Goal: Find specific fact: Find specific fact

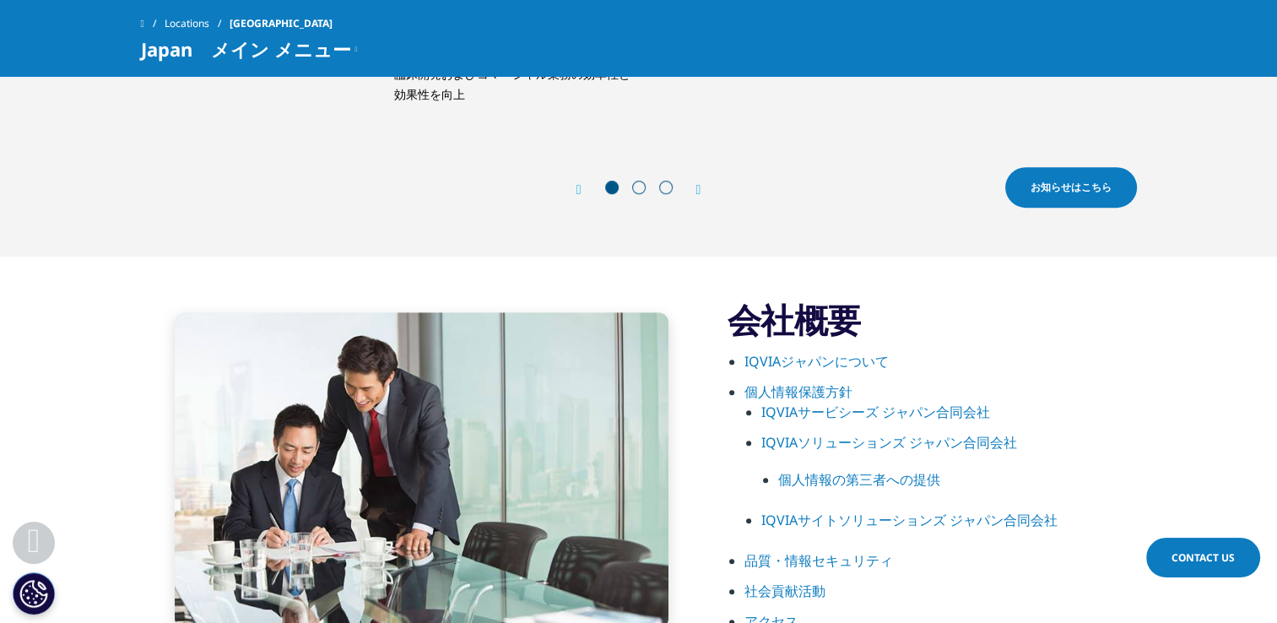
scroll to position [844, 0]
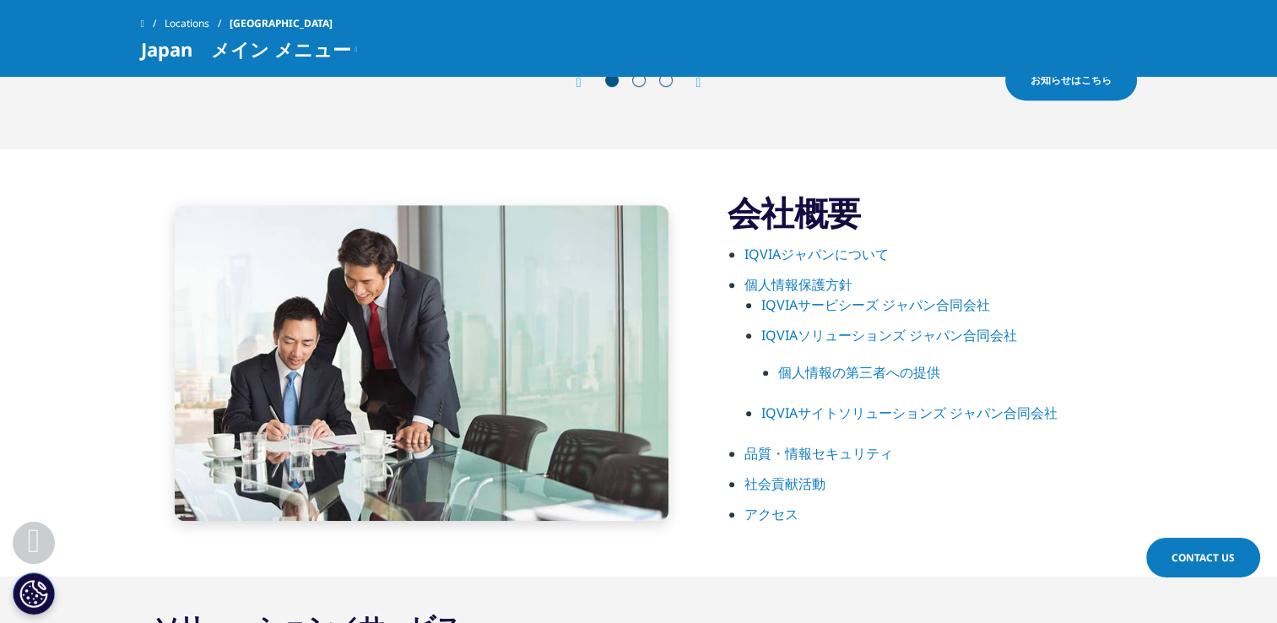
click at [908, 299] on link "IQVIAサービシーズ ジャパン合同会社" at bounding box center [875, 304] width 229 height 19
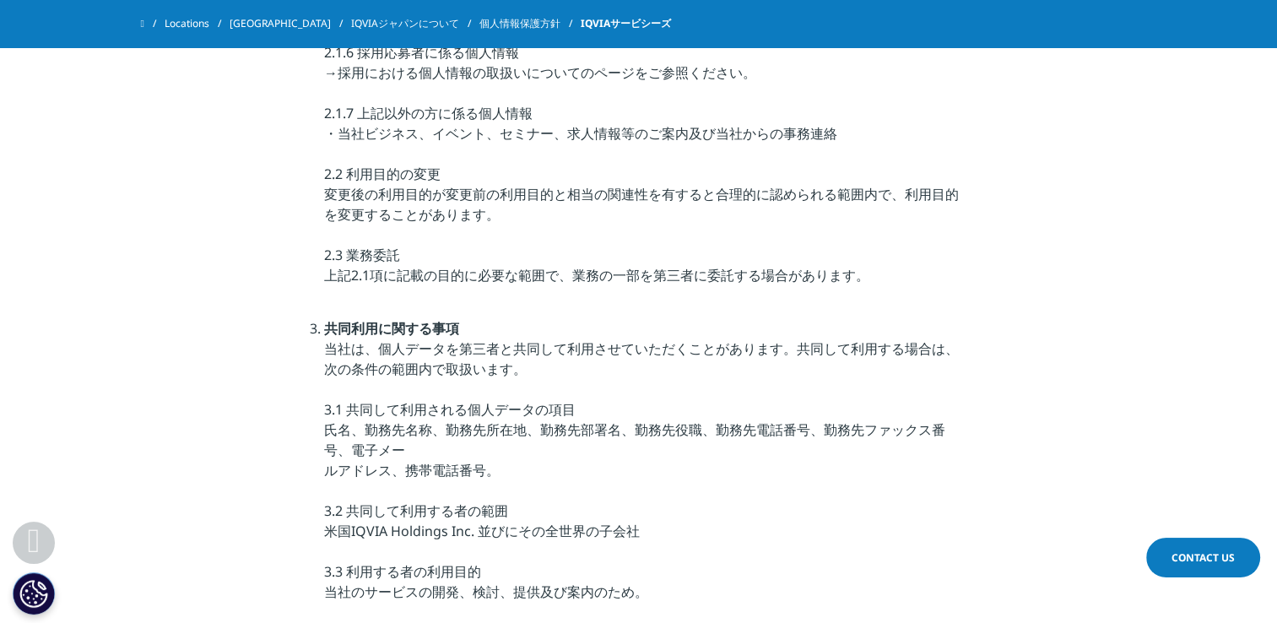
scroll to position [1941, 0]
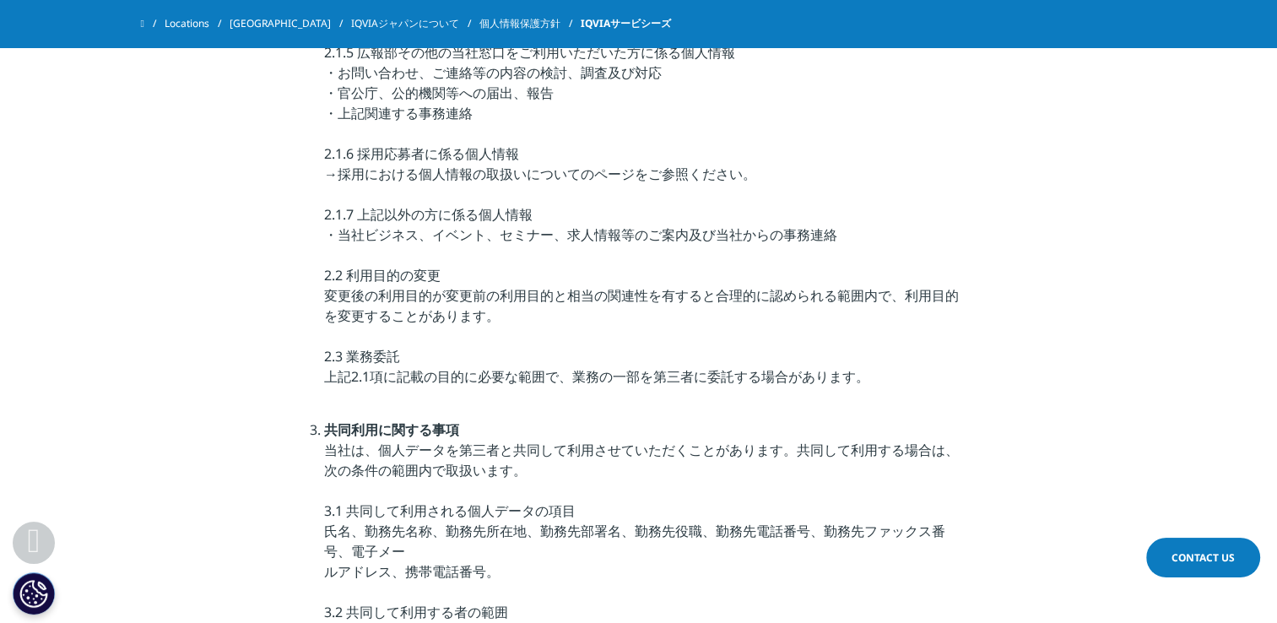
click at [351, 24] on link "IQVIAジャパンについて" at bounding box center [415, 23] width 128 height 30
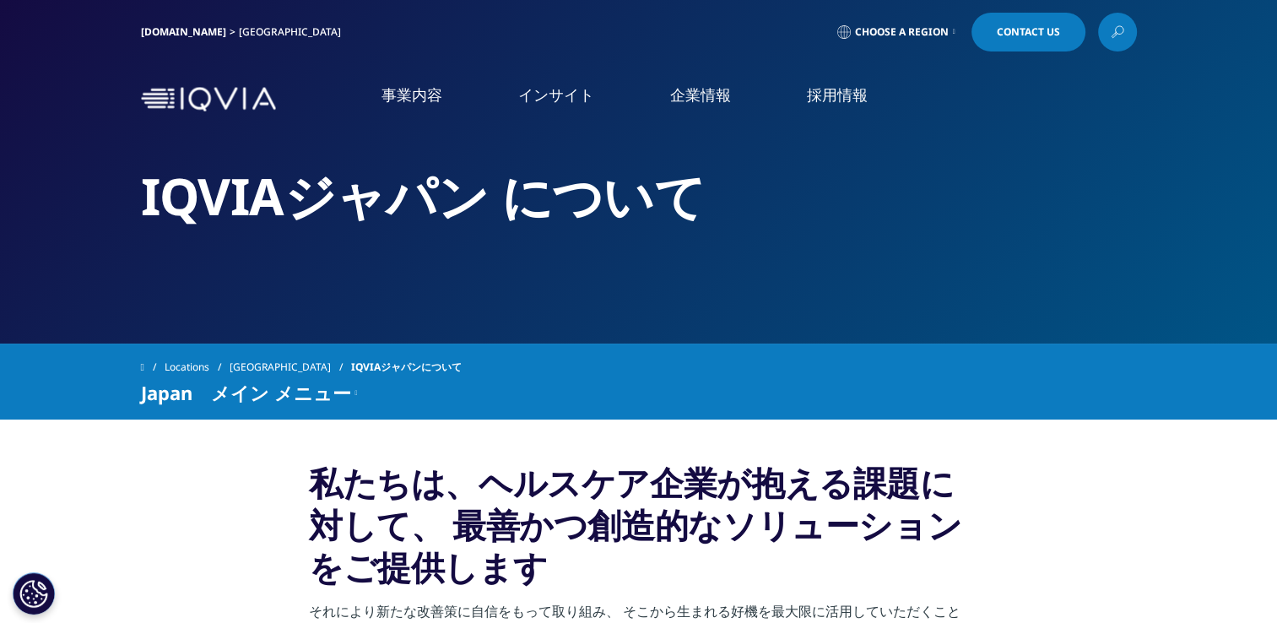
click at [187, 92] on img at bounding box center [208, 99] width 135 height 24
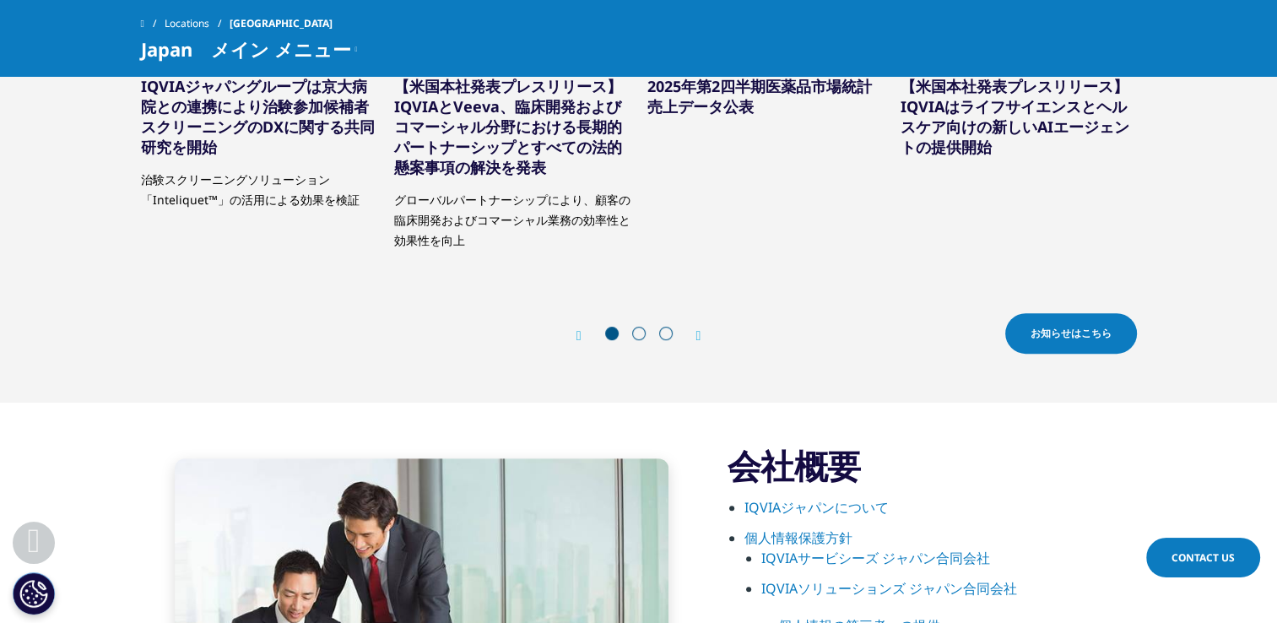
scroll to position [675, 0]
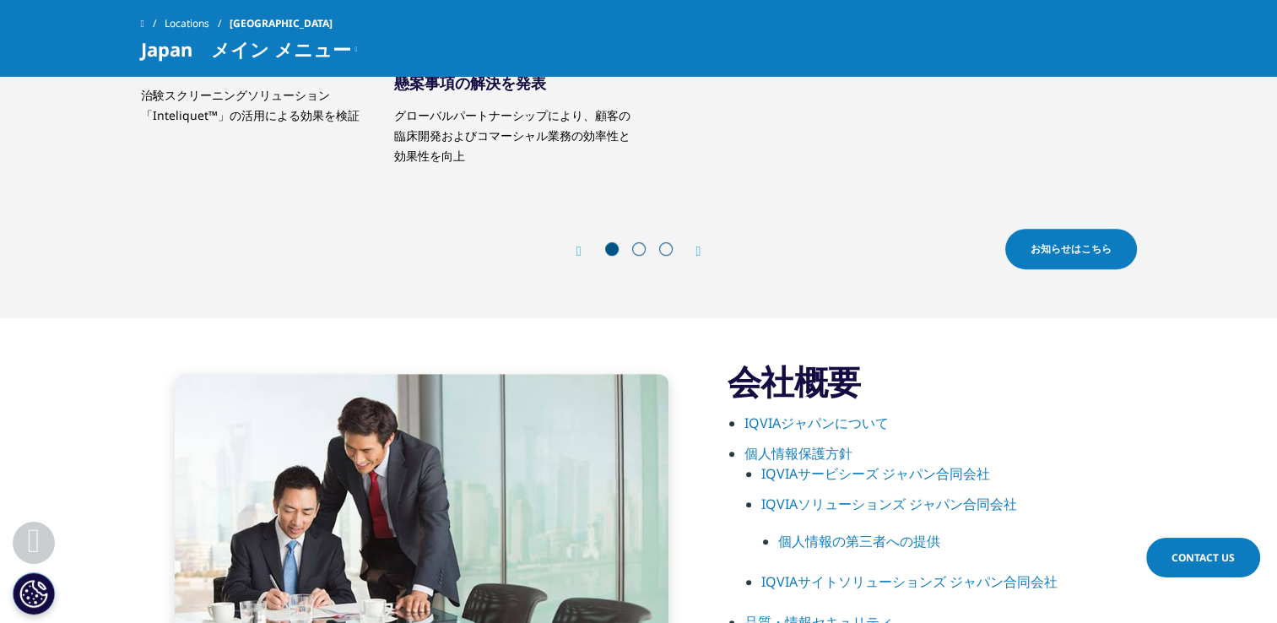
click at [826, 425] on link "IQVIAジャパンについて" at bounding box center [816, 423] width 144 height 19
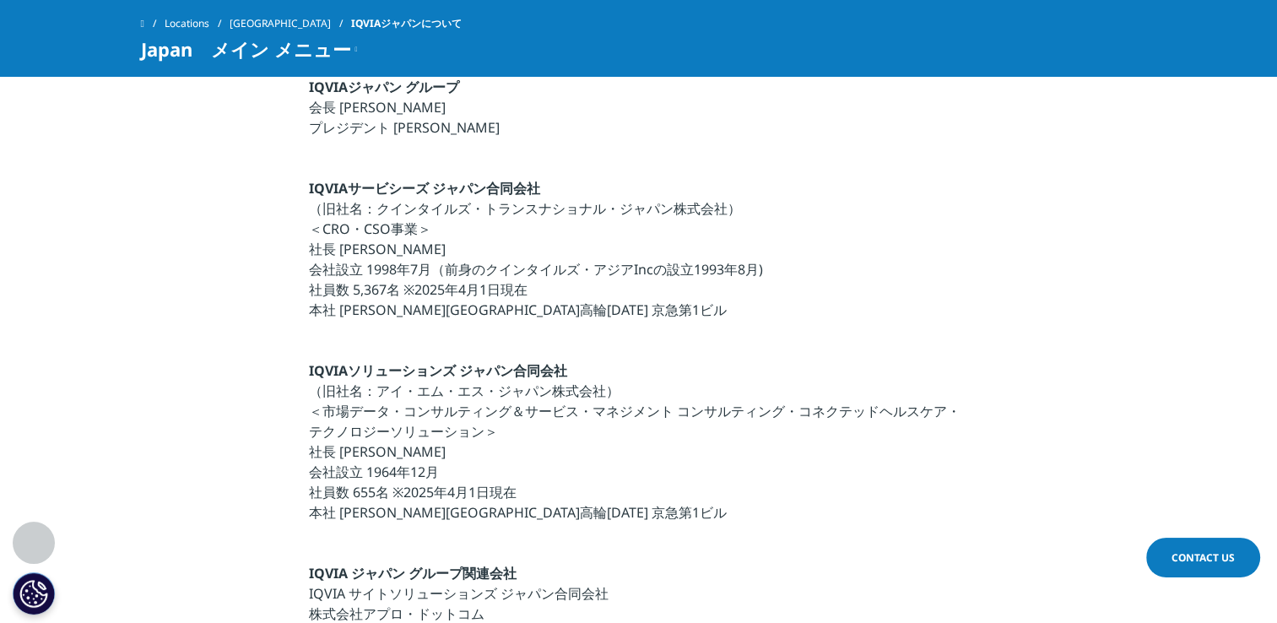
scroll to position [506, 0]
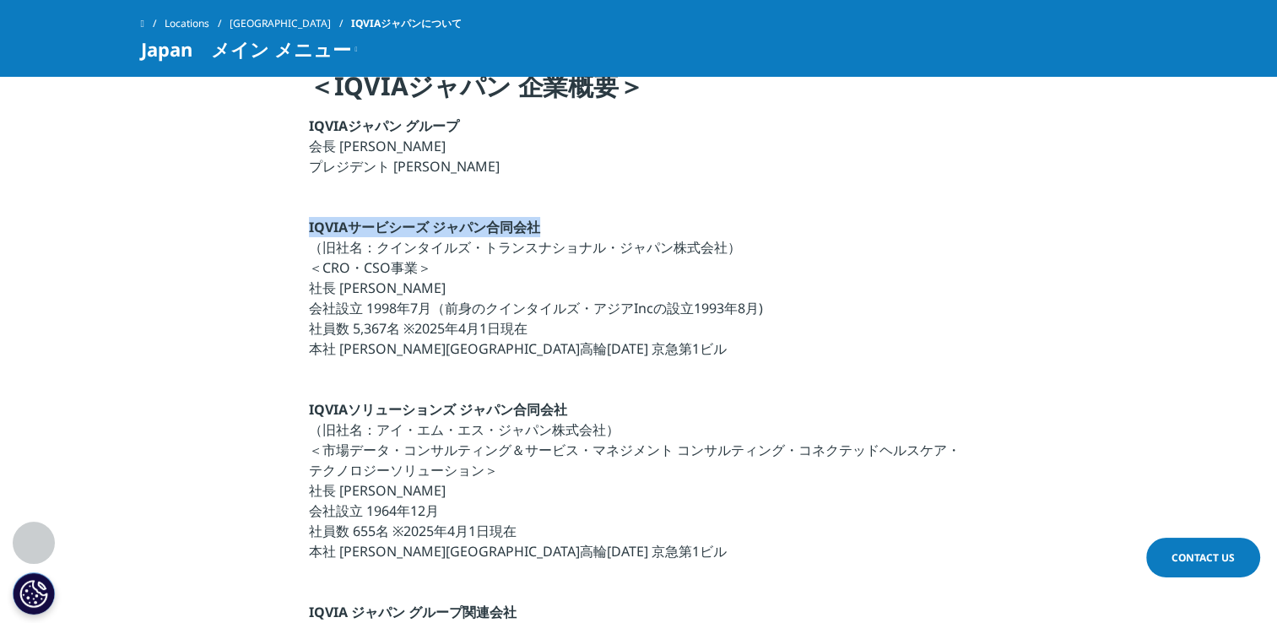
drag, startPoint x: 551, startPoint y: 227, endPoint x: 310, endPoint y: 231, distance: 241.4
click at [310, 231] on p "IQVIAサービシーズ ジャパン合同会社 （旧社名：クインタイルズ・トランスナショナル・ジャパン株式会社） ＜CRO・CSO事業＞ 社長 [PERSON_NA…" at bounding box center [638, 293] width 659 height 152
copy strong "IQVIAサービシーズ ジャパン合同会社"
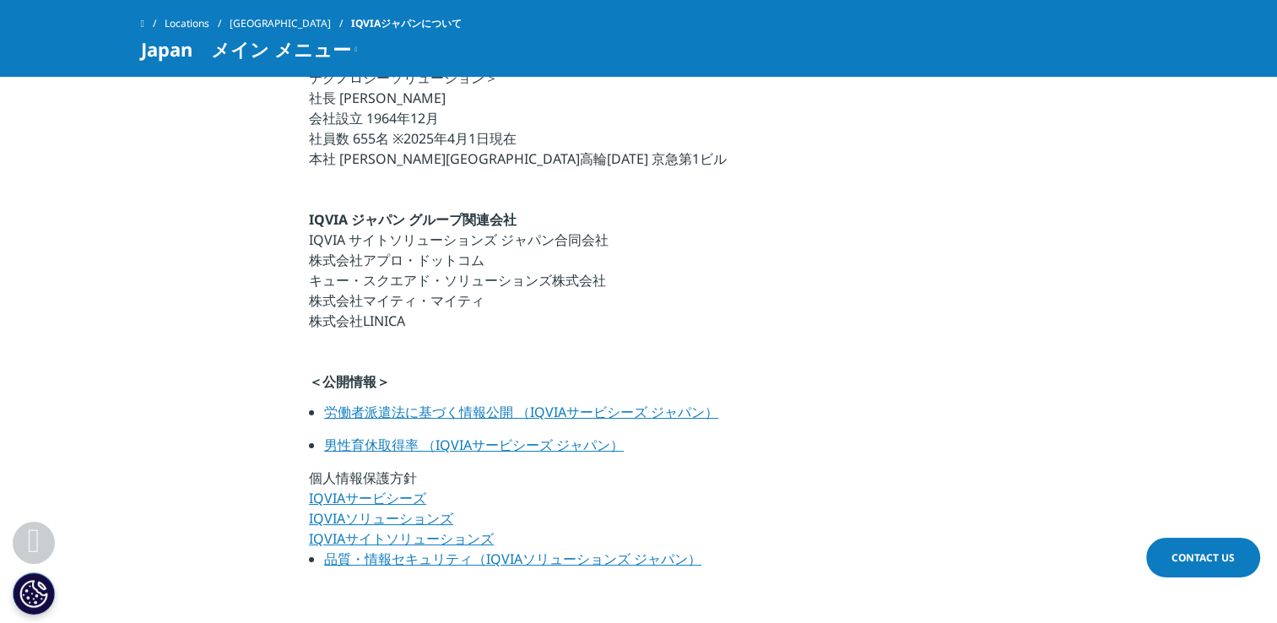
scroll to position [928, 0]
